Goal: Find specific page/section: Find specific page/section

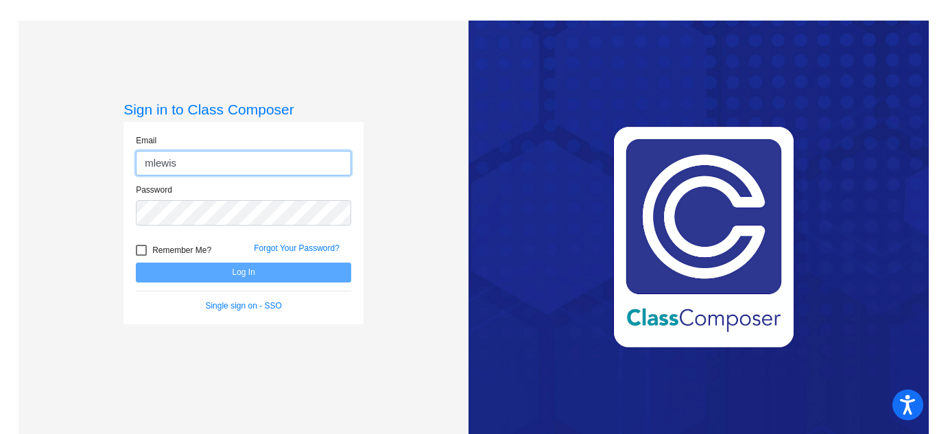
type input "[EMAIL_ADDRESS][DOMAIN_NAME]"
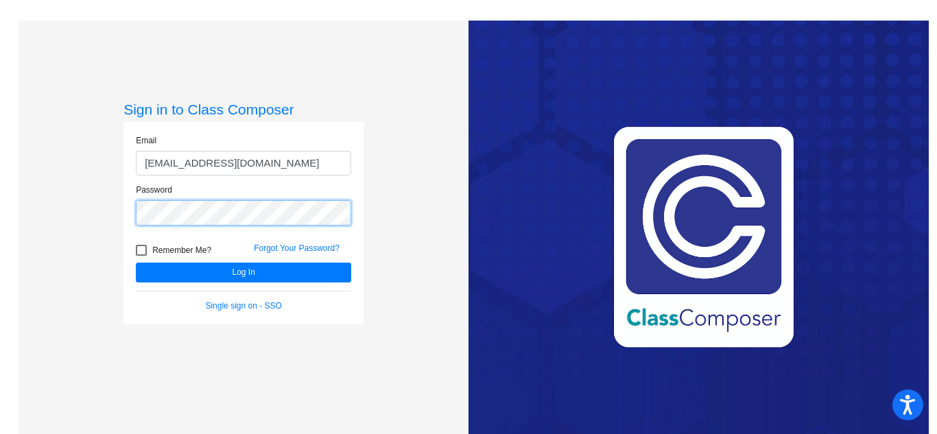
click at [136, 263] on button "Log In" at bounding box center [243, 273] width 215 height 20
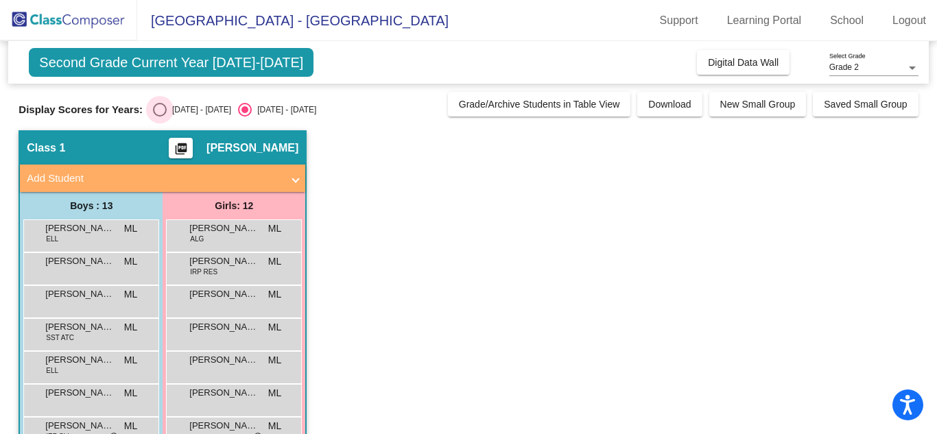
click at [205, 105] on div "2024 - 2025" at bounding box center [199, 110] width 65 height 12
click at [160, 117] on input "2024 - 2025" at bounding box center [159, 117] width 1 height 1
radio input "true"
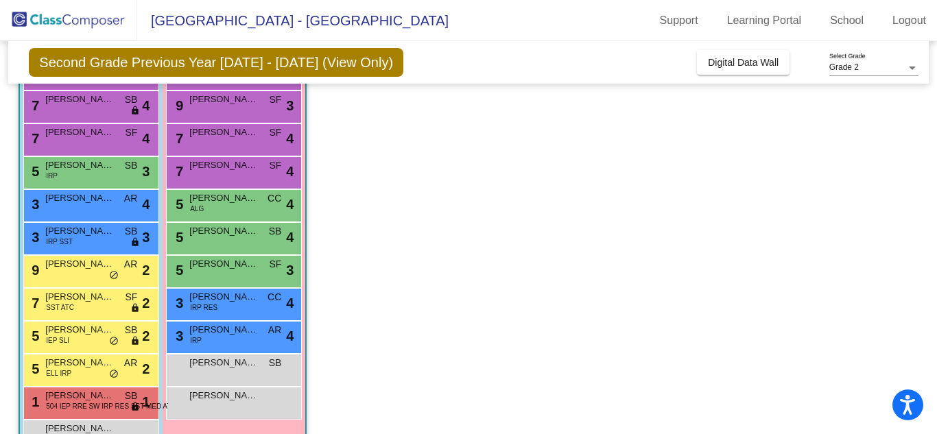
scroll to position [235, 0]
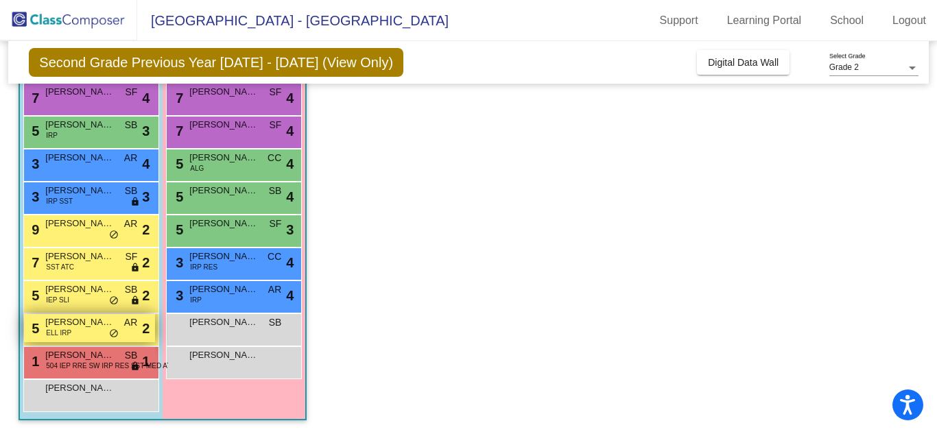
click at [86, 325] on span "Petar Susa" at bounding box center [79, 323] width 69 height 14
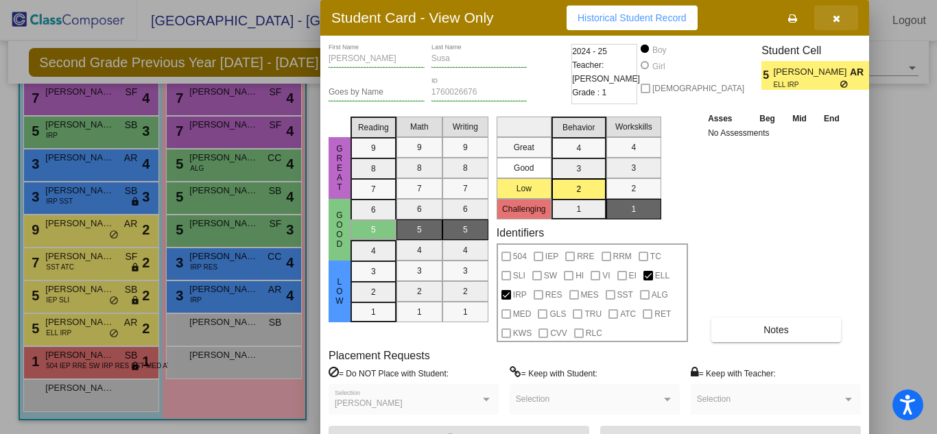
click at [843, 25] on button "button" at bounding box center [837, 17] width 44 height 25
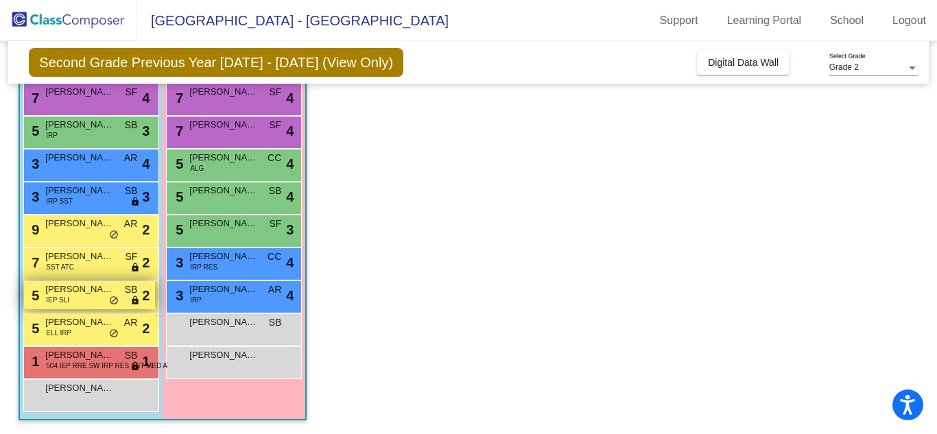
click at [95, 292] on span "Jayden Scott" at bounding box center [79, 290] width 69 height 14
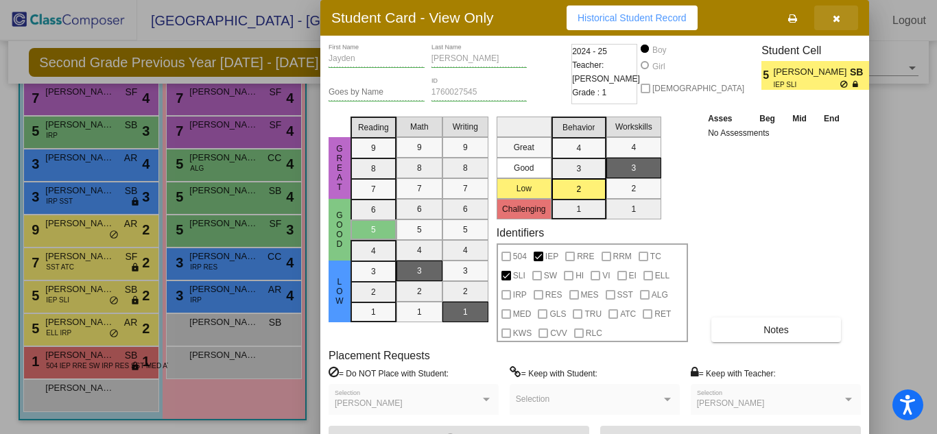
click at [843, 23] on button "button" at bounding box center [837, 17] width 44 height 25
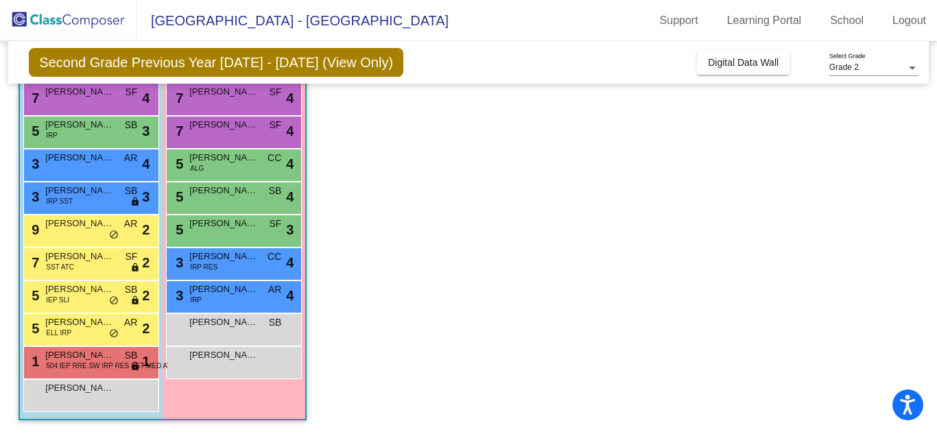
scroll to position [0, 0]
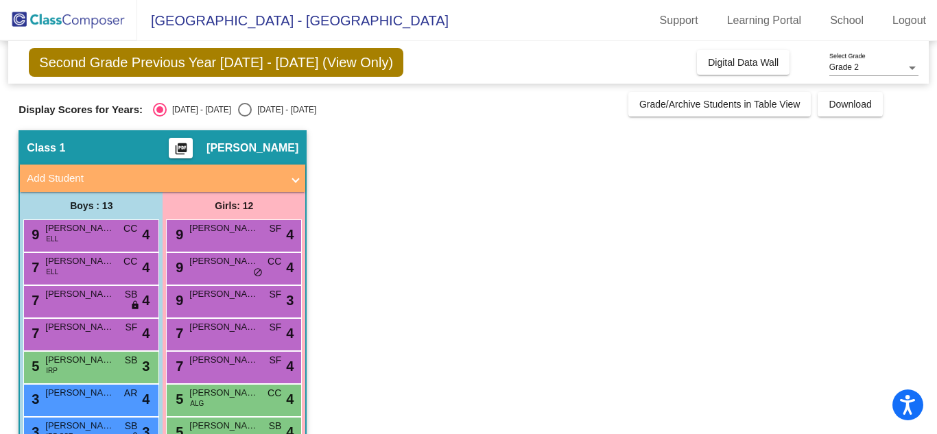
click at [659, 170] on app-classroom "Class 1 picture_as_pdf Marissa Lewis Add Student First Name Last Name Student I…" at bounding box center [469, 399] width 900 height 539
drag, startPoint x: 659, startPoint y: 170, endPoint x: 719, endPoint y: 69, distance: 117.2
click at [719, 69] on button "Digital Data Wall" at bounding box center [743, 62] width 93 height 25
